Goal: Transaction & Acquisition: Purchase product/service

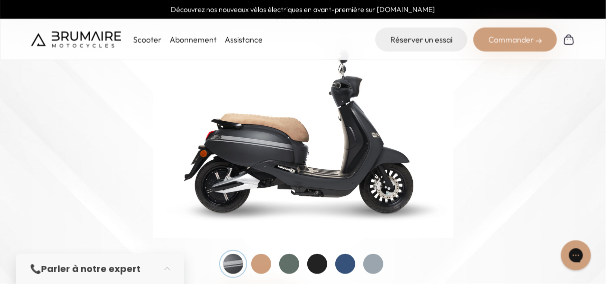
scroll to position [72, 0]
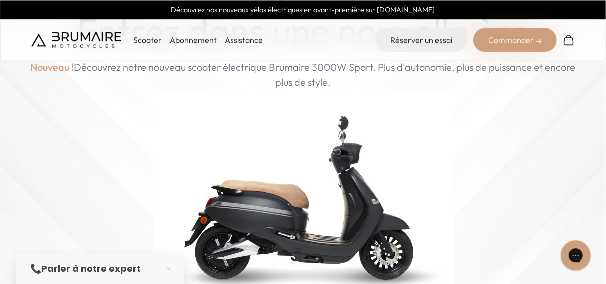
click at [151, 39] on p "Scooter" at bounding box center [147, 40] width 29 height 12
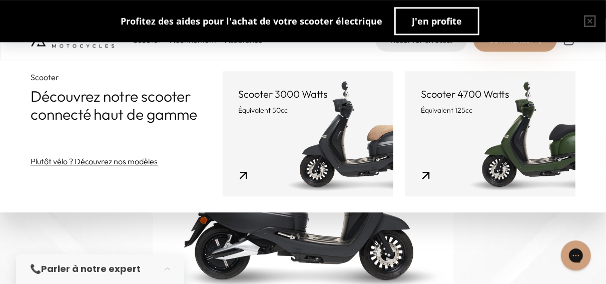
click at [129, 224] on div "Entrez dans une nouvelle ère Nouveau ! Découvrez notre nouveau scooter électriq…" at bounding box center [303, 196] width 551 height 373
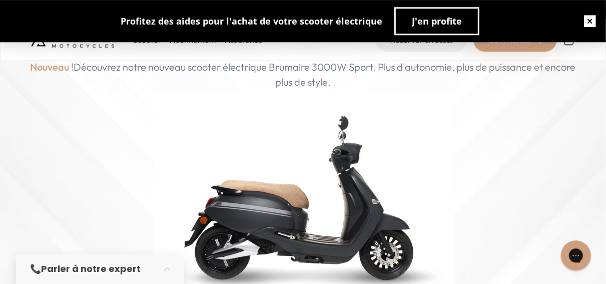
click at [585, 15] on button "button" at bounding box center [590, 21] width 32 height 32
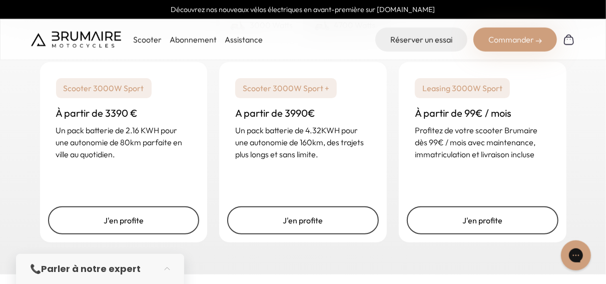
scroll to position [1557, 0]
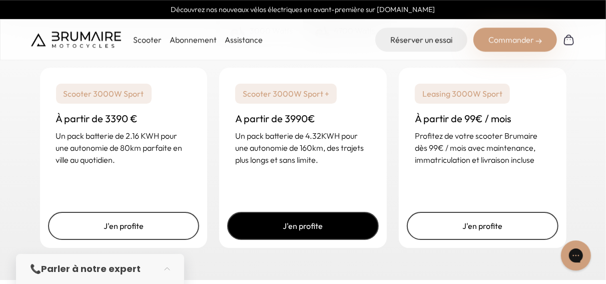
click at [359, 223] on link "J'en profite" at bounding box center [303, 226] width 152 height 28
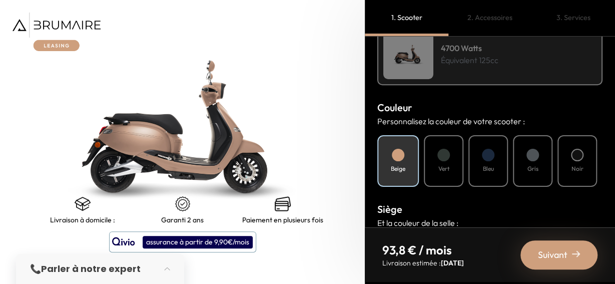
scroll to position [326, 0]
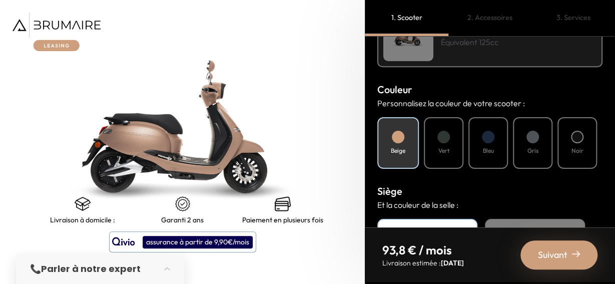
click at [495, 159] on div "Bleu" at bounding box center [489, 143] width 40 height 52
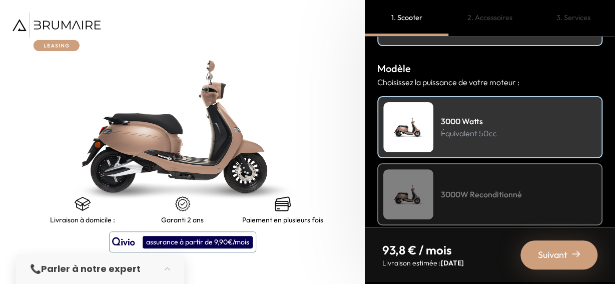
scroll to position [0, 0]
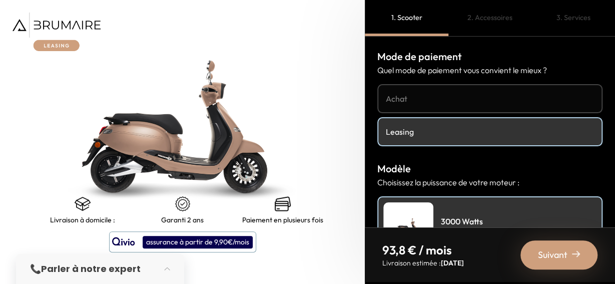
click at [430, 95] on h4 "Achat" at bounding box center [490, 99] width 208 height 12
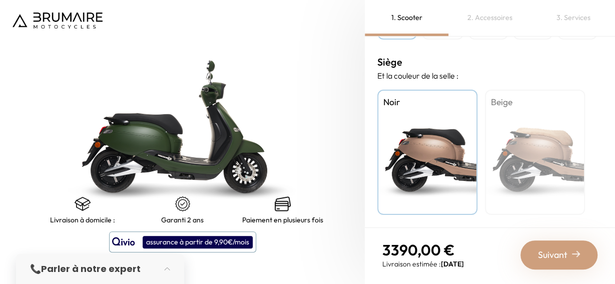
scroll to position [331, 0]
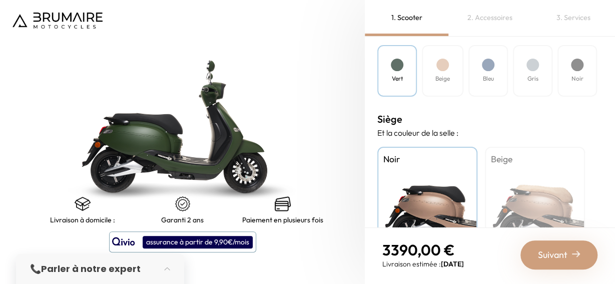
click at [479, 81] on div "Bleu" at bounding box center [489, 71] width 40 height 52
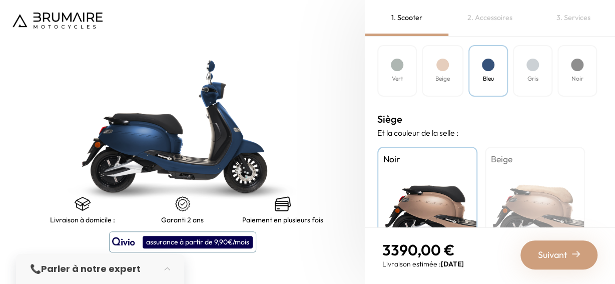
click at [539, 206] on div "Beige" at bounding box center [535, 209] width 100 height 125
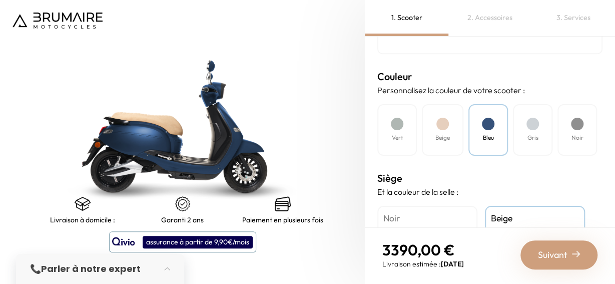
scroll to position [274, 0]
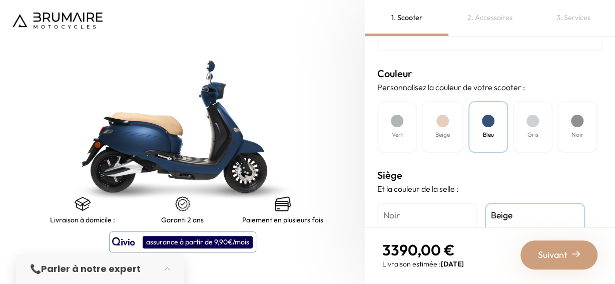
click at [425, 124] on div "Beige" at bounding box center [443, 127] width 42 height 52
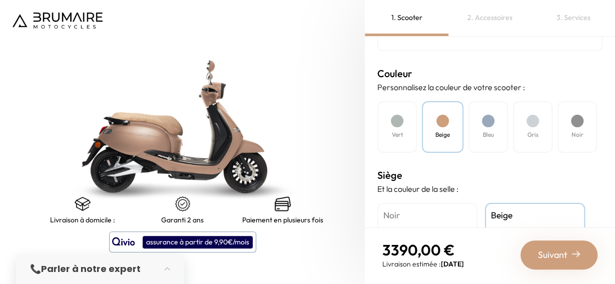
click at [481, 123] on div "Bleu" at bounding box center [489, 127] width 40 height 52
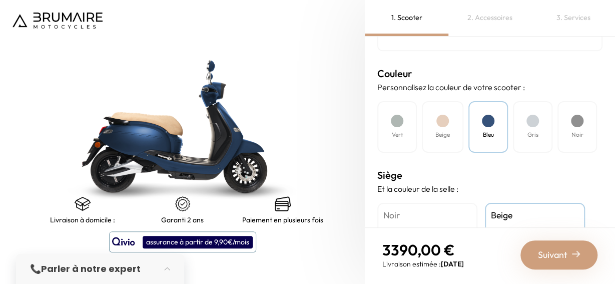
click at [564, 139] on div "Noir" at bounding box center [578, 127] width 40 height 52
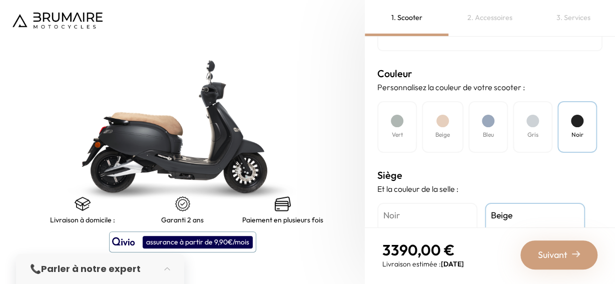
drag, startPoint x: 439, startPoint y: 132, endPoint x: 444, endPoint y: 131, distance: 5.1
click at [440, 132] on h4 "Beige" at bounding box center [443, 134] width 15 height 9
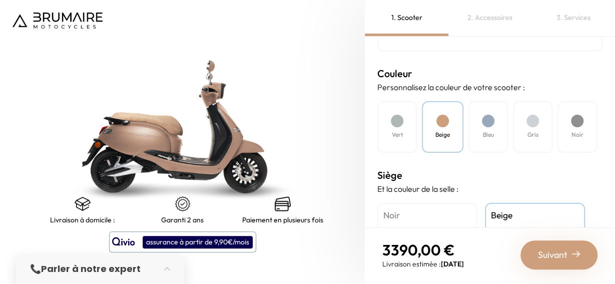
click at [501, 130] on div "Bleu" at bounding box center [489, 127] width 40 height 52
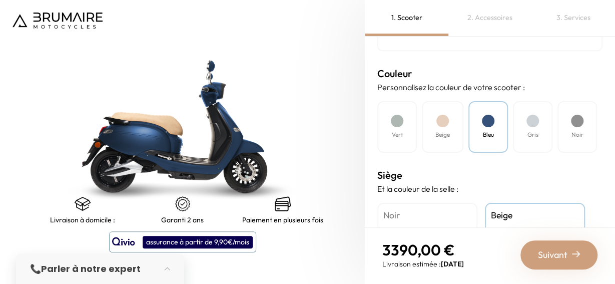
click at [535, 131] on h4 "Gris" at bounding box center [533, 134] width 11 height 9
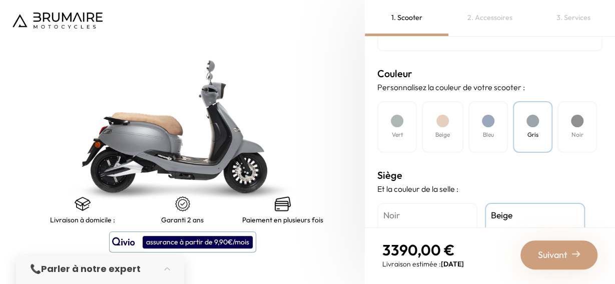
click at [579, 134] on h4 "Noir" at bounding box center [578, 134] width 12 height 9
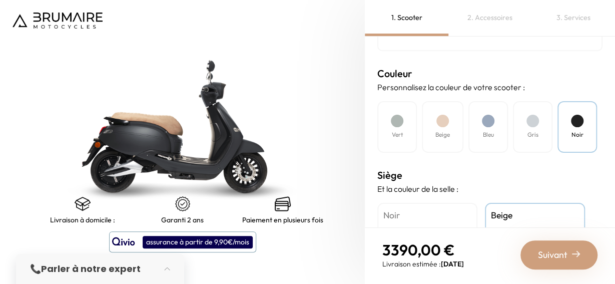
click at [522, 137] on div "Gris" at bounding box center [533, 127] width 40 height 52
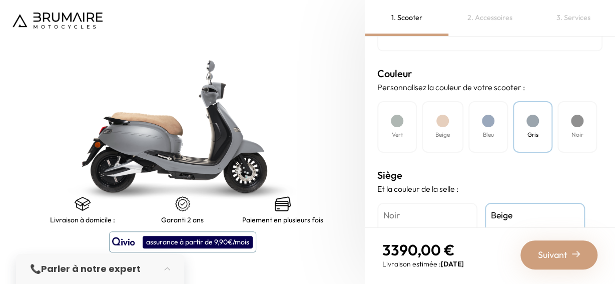
click at [601, 138] on div "Mode de paiement Quel mode de paiement vous convient le mieux ? Achat Leasing M…" at bounding box center [490, 132] width 250 height 191
click at [493, 136] on h4 "Bleu" at bounding box center [488, 134] width 11 height 9
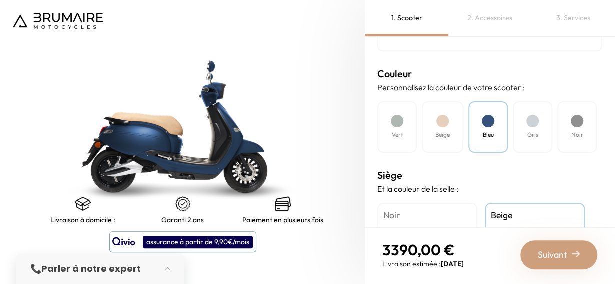
click at [588, 130] on div "Noir" at bounding box center [578, 127] width 40 height 52
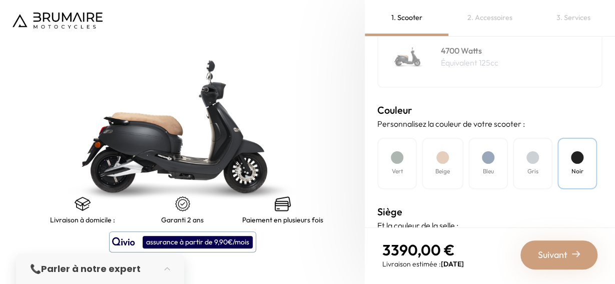
scroll to position [235, 0]
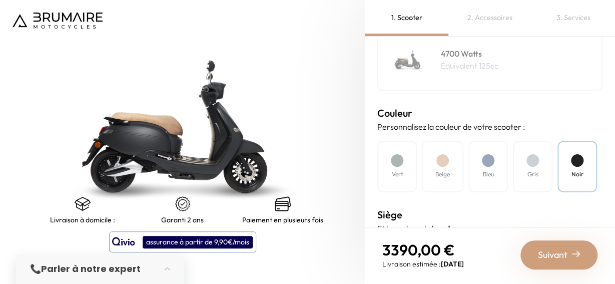
click at [529, 163] on div at bounding box center [533, 160] width 13 height 13
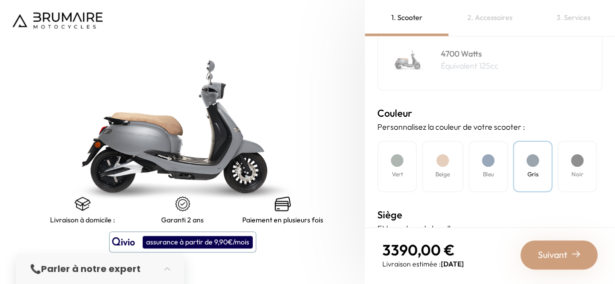
click at [402, 166] on div "Vert" at bounding box center [398, 167] width 40 height 52
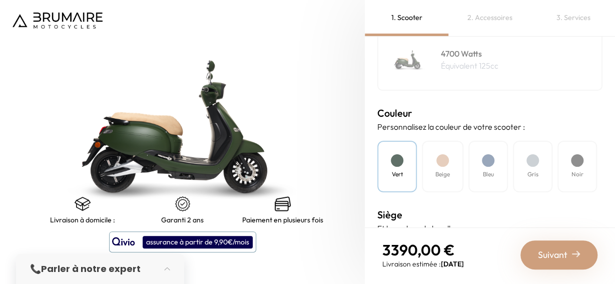
click at [437, 169] on div "Beige" at bounding box center [443, 167] width 42 height 52
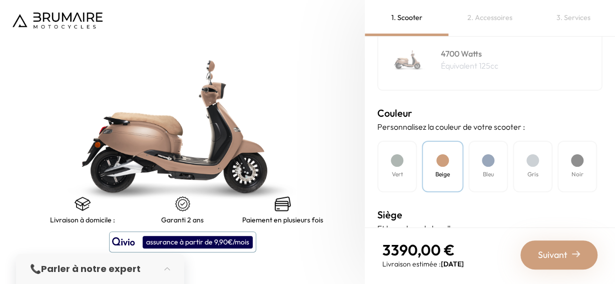
click at [472, 167] on div "Bleu" at bounding box center [489, 167] width 40 height 52
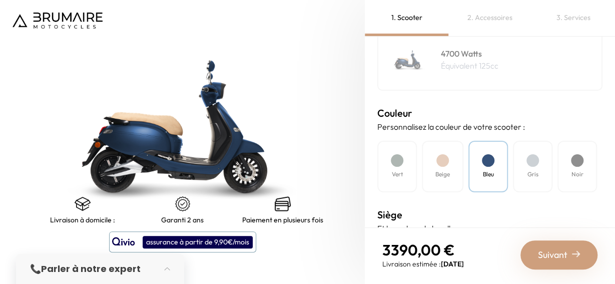
click at [449, 170] on h4 "Beige" at bounding box center [443, 174] width 15 height 9
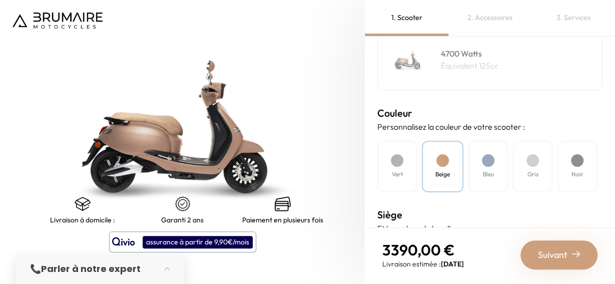
click at [488, 172] on h4 "Bleu" at bounding box center [488, 174] width 11 height 9
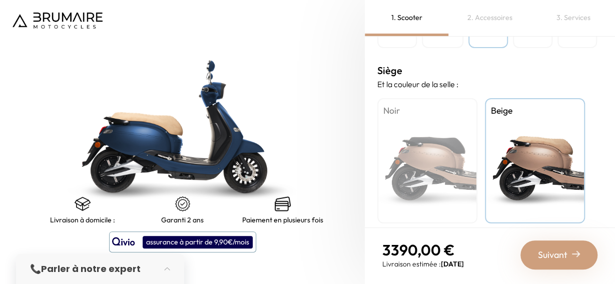
scroll to position [388, 0]
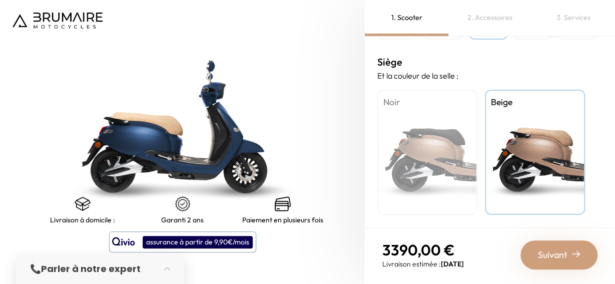
click at [551, 258] on span "Suivant" at bounding box center [553, 255] width 30 height 14
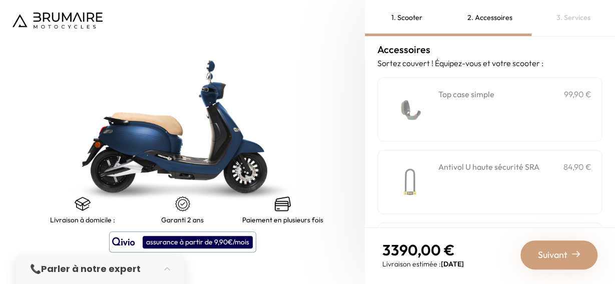
scroll to position [0, 0]
